Goal: Navigation & Orientation: Find specific page/section

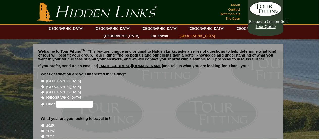
click at [218, 32] on link "[GEOGRAPHIC_DATA]" at bounding box center [197, 35] width 41 height 7
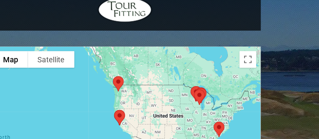
scroll to position [396, 0]
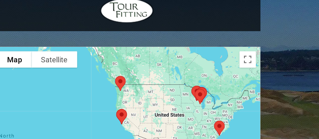
click at [165, 67] on div at bounding box center [118, 108] width 164 height 101
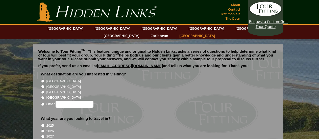
click at [218, 32] on link "[GEOGRAPHIC_DATA]" at bounding box center [197, 35] width 41 height 7
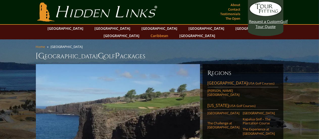
click at [171, 32] on link "Caribbean" at bounding box center [159, 35] width 23 height 7
